Goal: Task Accomplishment & Management: Use online tool/utility

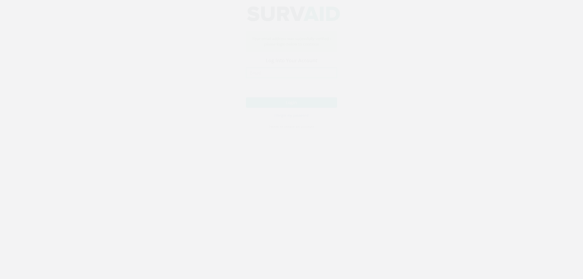
click at [266, 81] on input "email" at bounding box center [291, 79] width 91 height 10
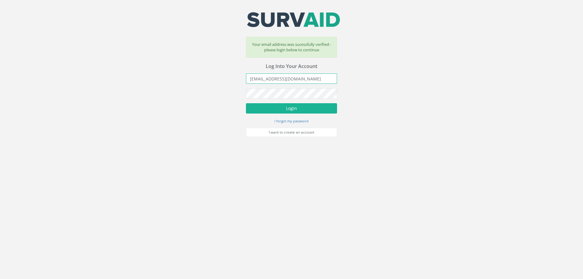
type input "[EMAIL_ADDRESS][DOMAIN_NAME]"
click at [246, 103] on button "Login" at bounding box center [291, 108] width 91 height 10
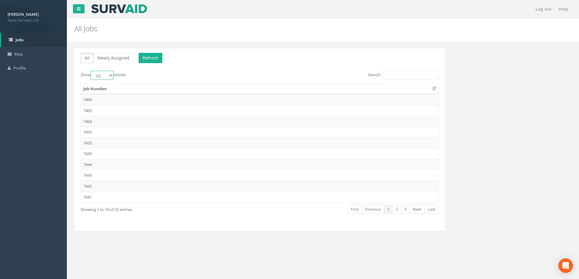
click at [110, 75] on select "10 25 50 100" at bounding box center [102, 75] width 23 height 9
select select "100"
click at [91, 71] on select "10 25 50 100" at bounding box center [102, 75] width 23 height 9
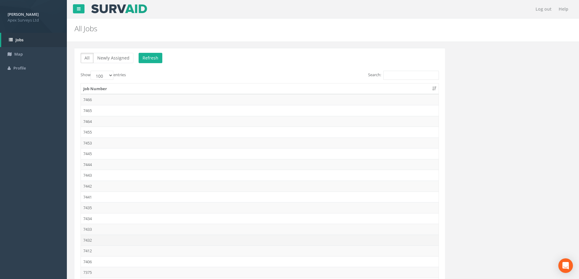
click at [90, 239] on td "7432" at bounding box center [260, 240] width 358 height 11
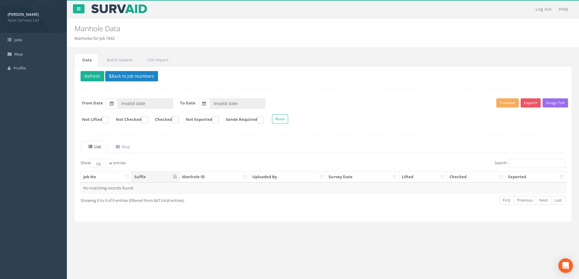
type input "[DATE]"
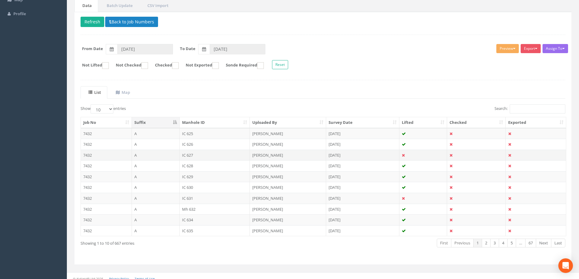
scroll to position [60, 0]
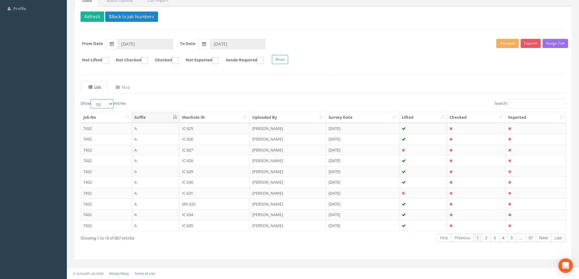
click at [110, 104] on select "10 25 50 100" at bounding box center [102, 103] width 23 height 9
select select "100"
click at [91, 99] on select "10 25 50 100" at bounding box center [102, 103] width 23 height 9
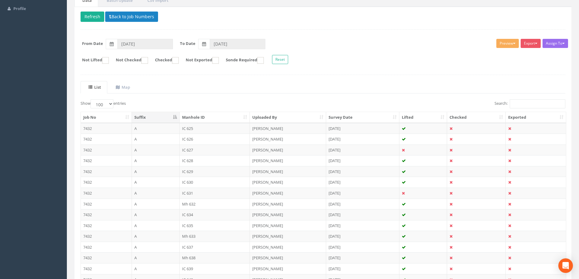
click at [174, 116] on th "Suffix" at bounding box center [156, 117] width 48 height 11
click at [174, 117] on th "Suffix" at bounding box center [156, 117] width 48 height 11
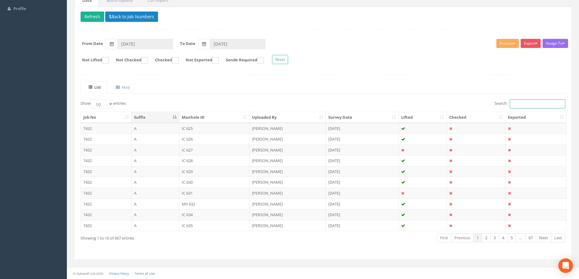
click at [521, 103] on input "Search:" at bounding box center [538, 103] width 56 height 9
type input "D"
drag, startPoint x: 112, startPoint y: 105, endPoint x: 111, endPoint y: 108, distance: 3.8
click at [112, 105] on select "10 25 50 100" at bounding box center [102, 103] width 23 height 9
select select "100"
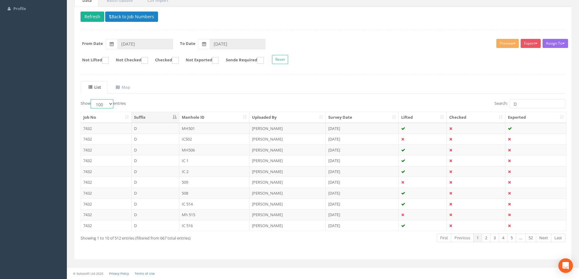
click at [91, 99] on select "10 25 50 100" at bounding box center [102, 103] width 23 height 9
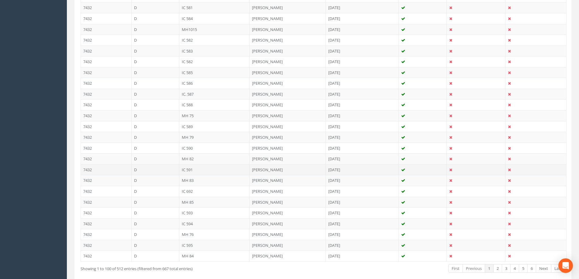
scroll to position [1032, 0]
